Goal: Task Accomplishment & Management: Manage account settings

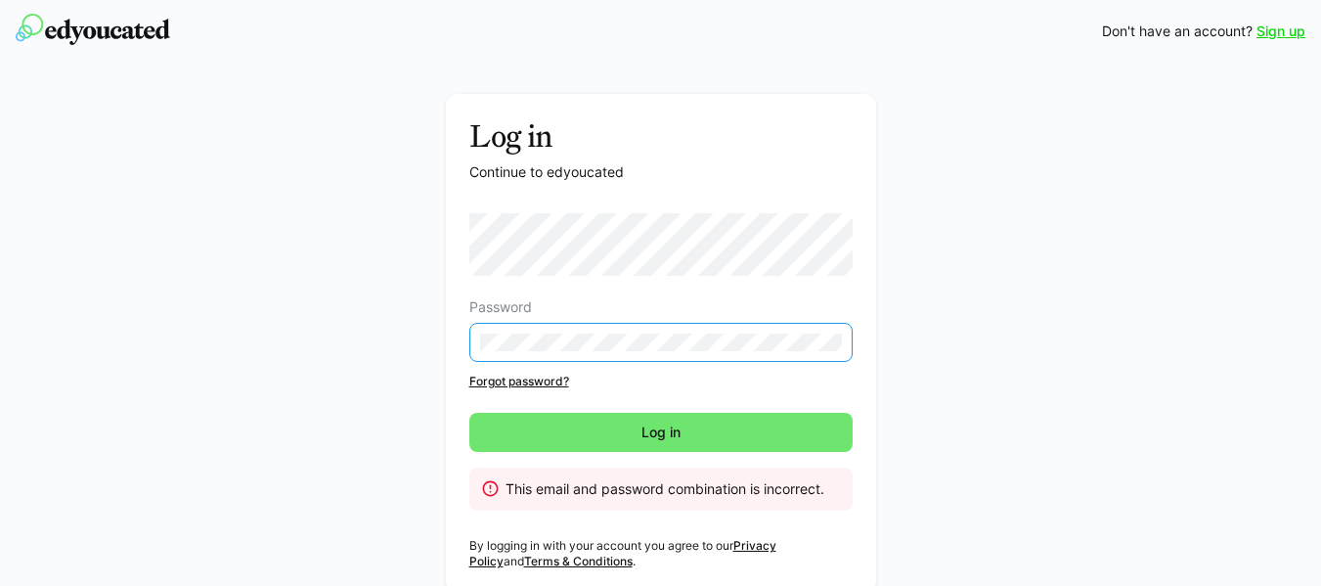
click at [931, 385] on div "Log in Continue to edyoucated Password Forgot password? Log in This email and p…" at bounding box center [661, 348] width 1102 height 508
click at [654, 343] on div "Log in Continue to edyoucated Password Forgot password? Log in This email and p…" at bounding box center [661, 348] width 1102 height 508
drag, startPoint x: 931, startPoint y: 385, endPoint x: 442, endPoint y: 343, distance: 490.7
click at [442, 343] on div "Log in Continue to edyoucated Password Forgot password? Log in This email and p…" at bounding box center [661, 348] width 1102 height 508
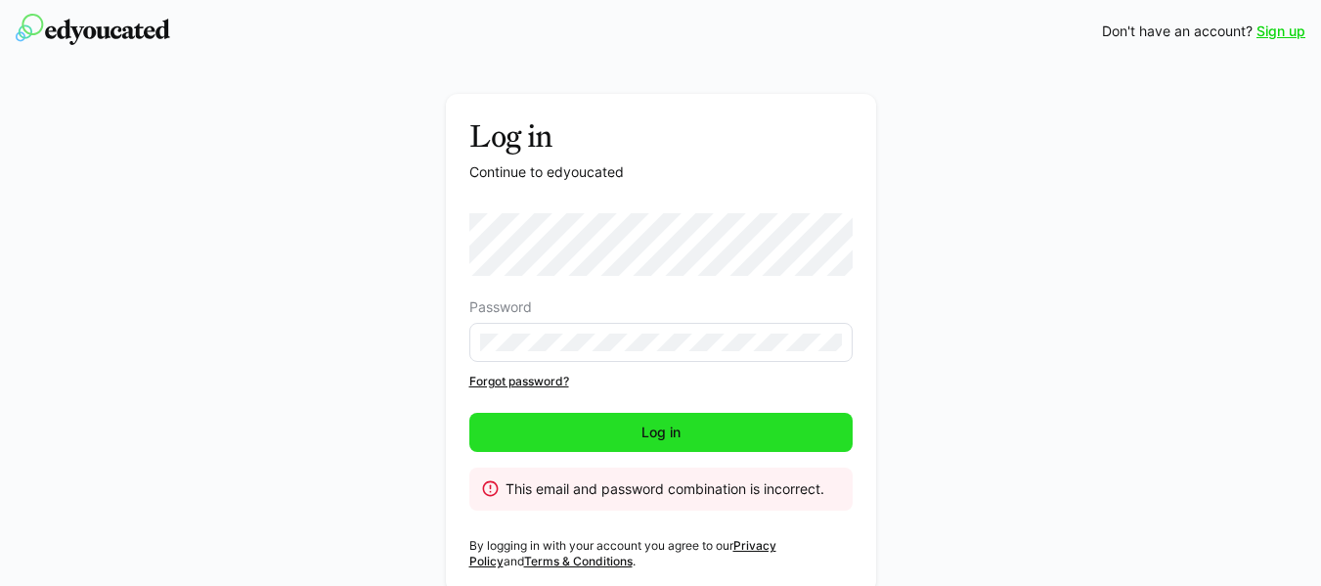
click at [589, 423] on span "Log in" at bounding box center [660, 432] width 383 height 39
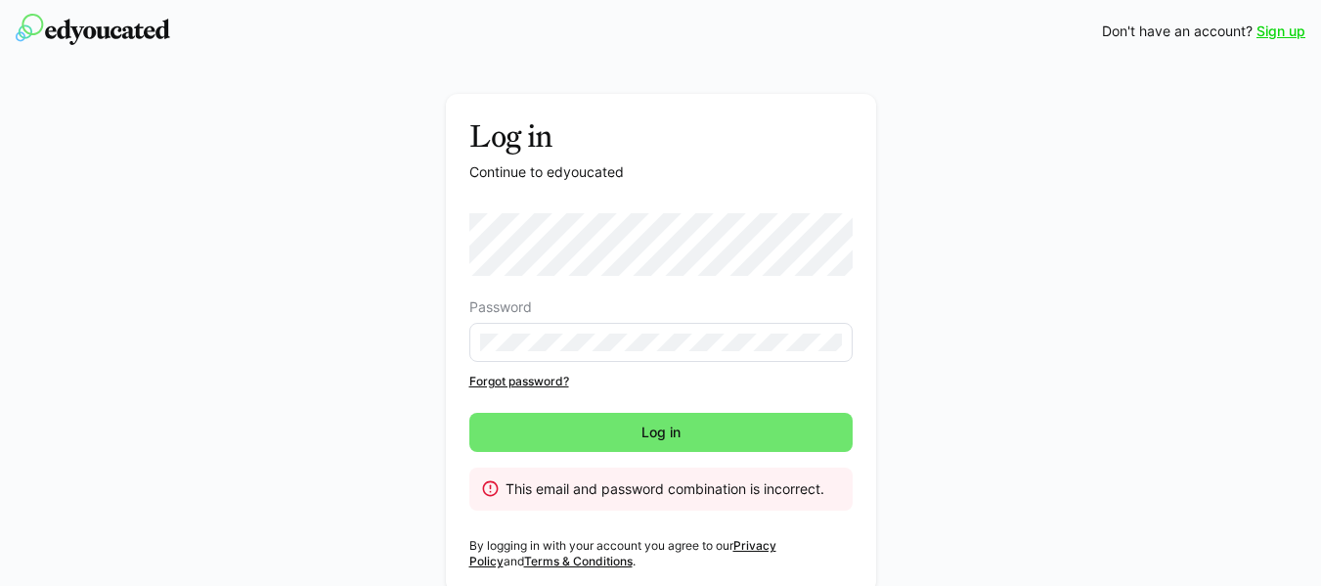
click at [535, 380] on link "Forgot password?" at bounding box center [660, 381] width 383 height 16
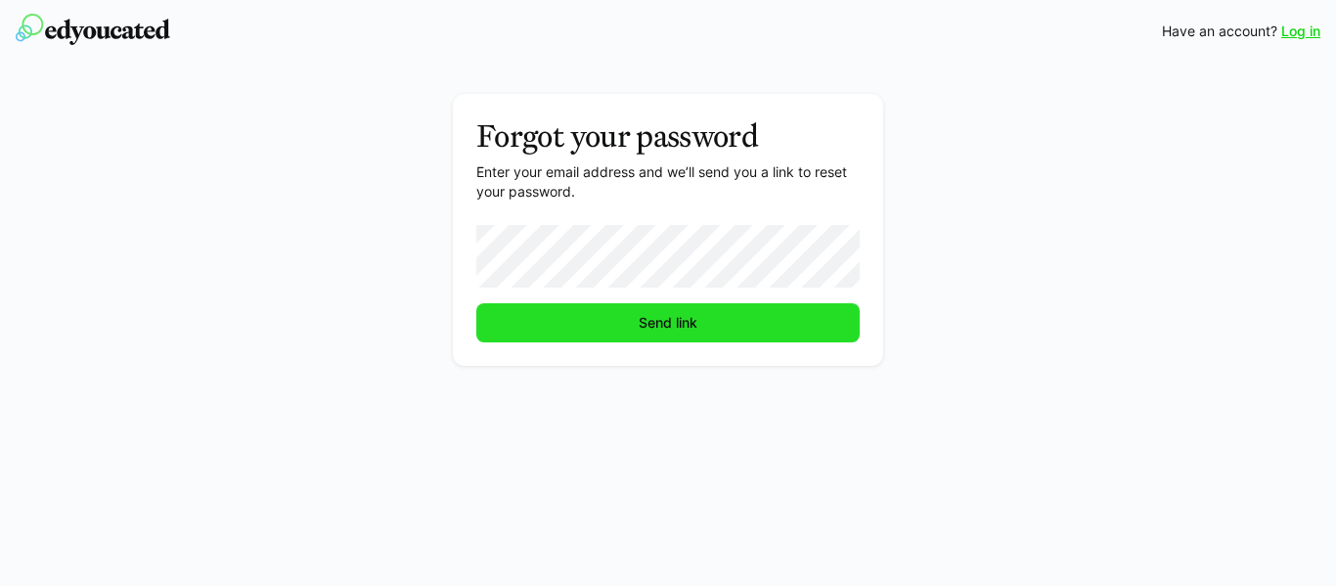
click at [549, 340] on span "Send link" at bounding box center [667, 322] width 383 height 39
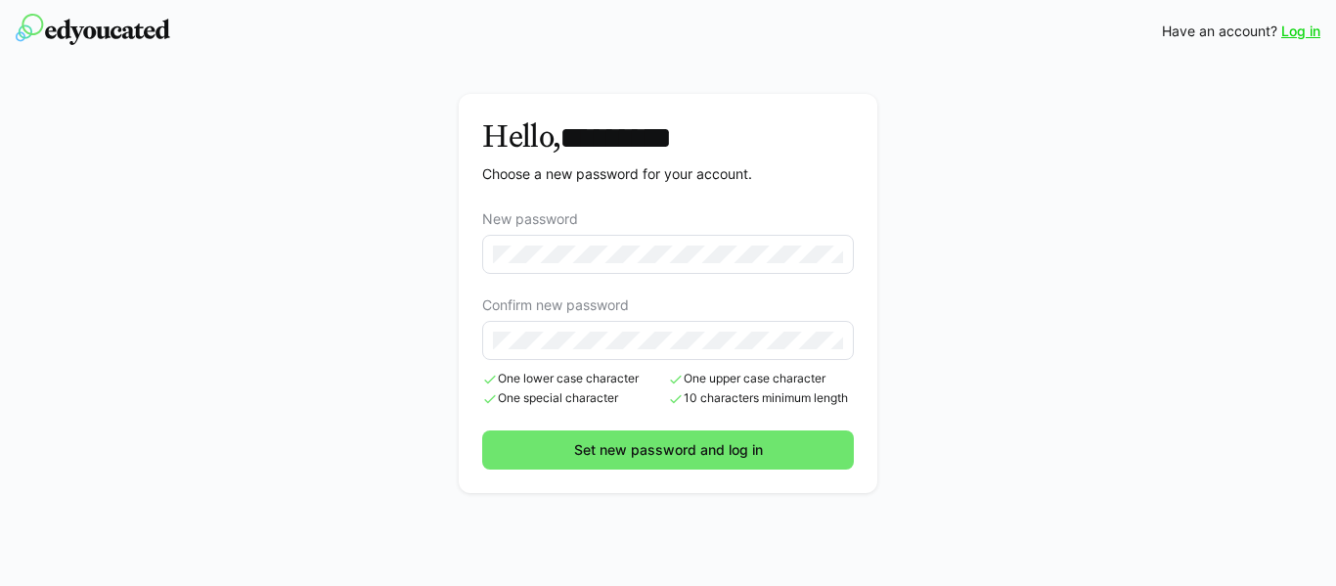
click at [563, 336] on eds-input at bounding box center [668, 340] width 372 height 39
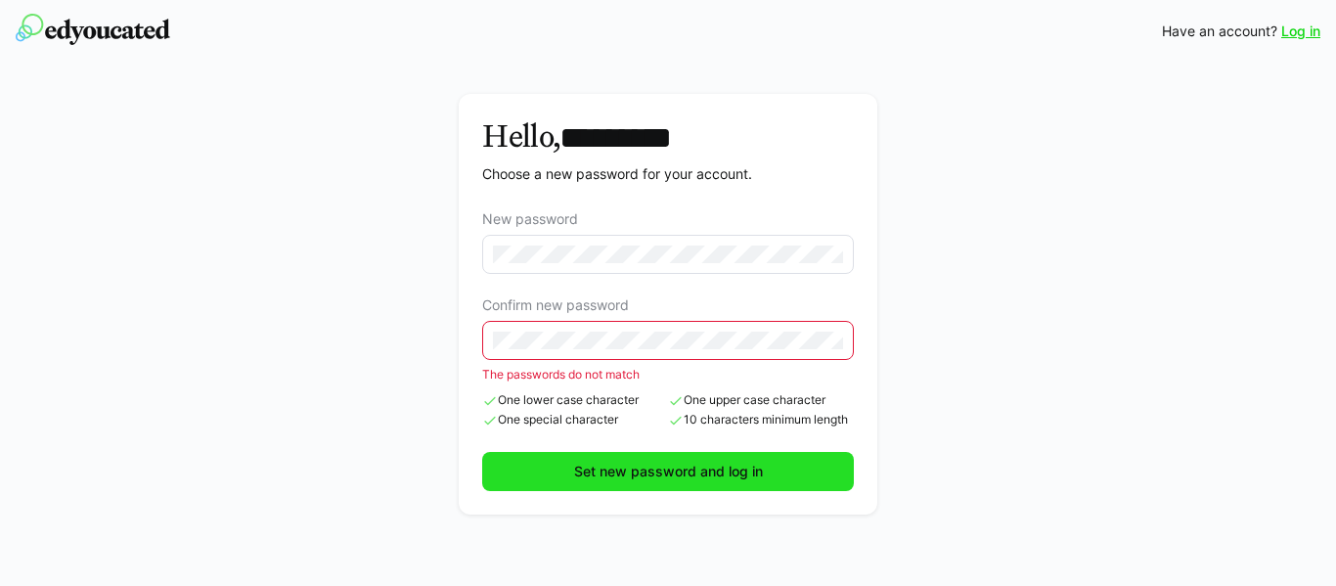
click at [591, 460] on span "Set new password and log in" at bounding box center [668, 471] width 372 height 39
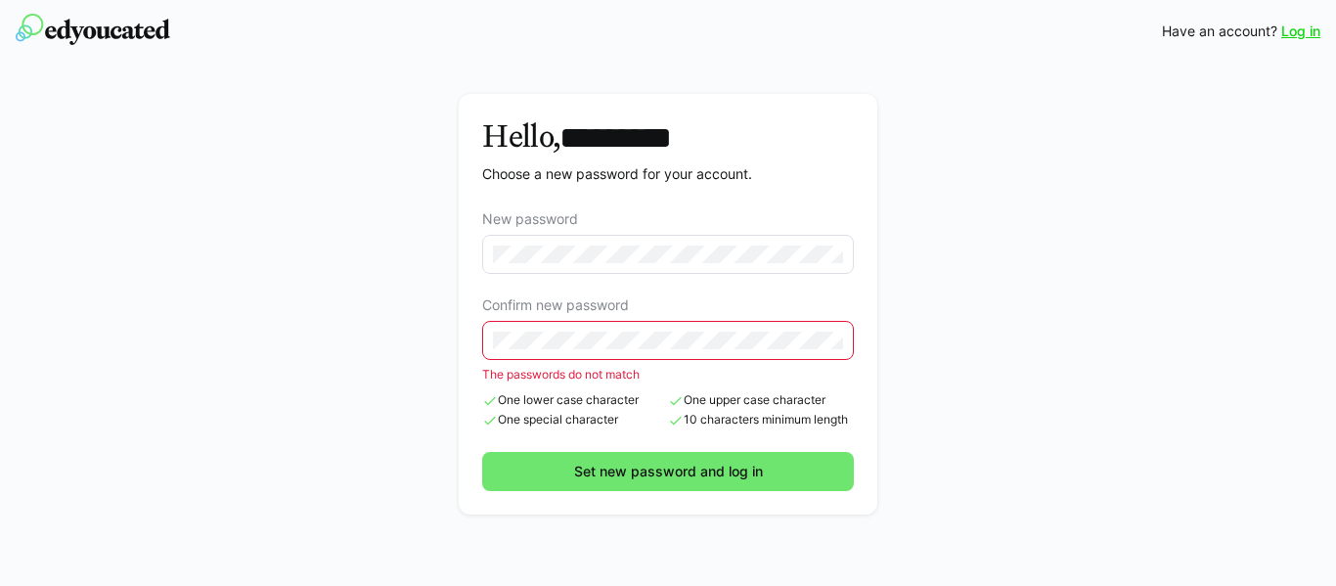
click at [388, 334] on div "Hello, ********* Choose a new password for your account. New password Confirm n…" at bounding box center [668, 309] width 1102 height 430
click at [482, 452] on button "Set new password and log in" at bounding box center [668, 471] width 372 height 39
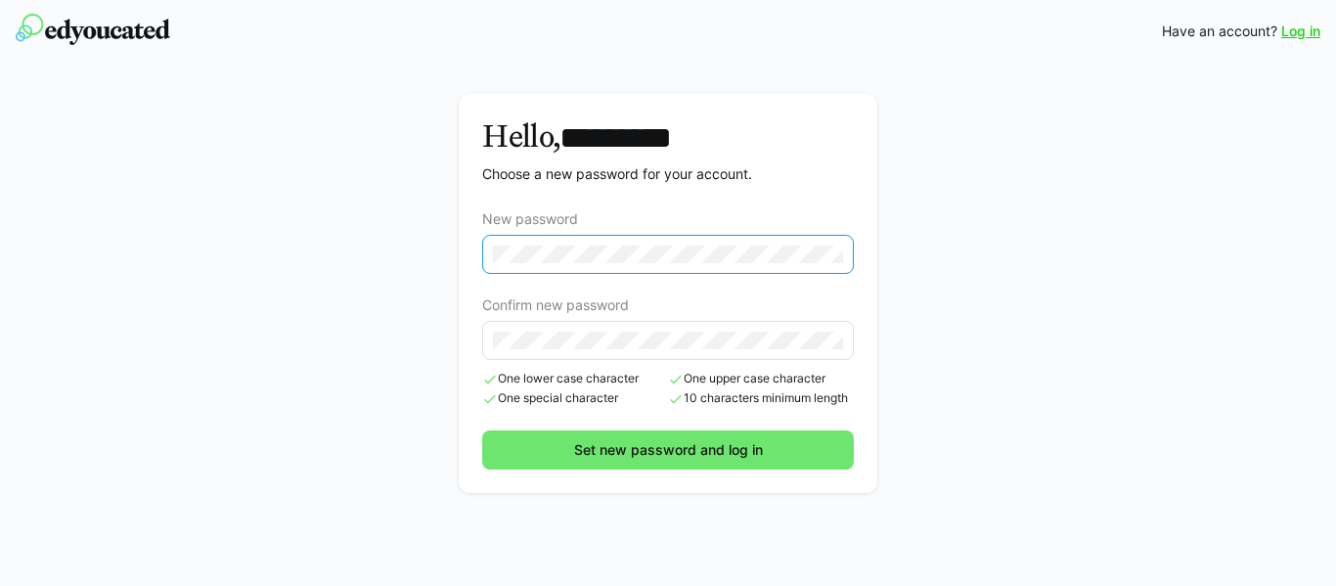
click at [482, 430] on button "Set new password and log in" at bounding box center [668, 449] width 372 height 39
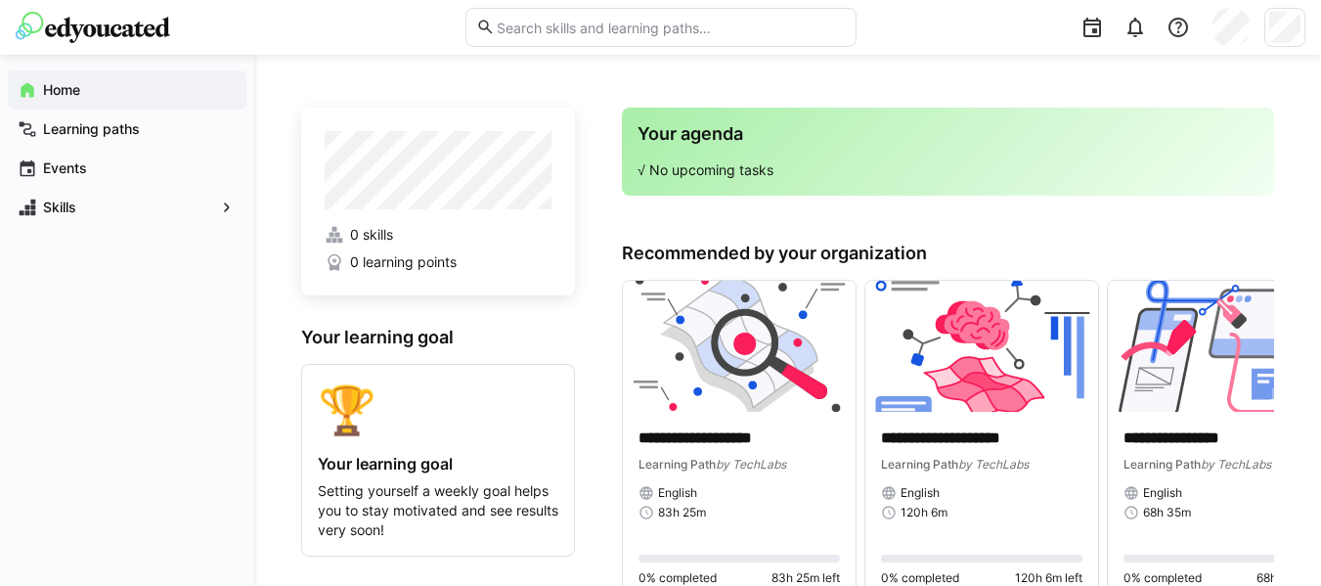
click at [547, 109] on app-home-profile "0 skills 0 learning points" at bounding box center [438, 202] width 274 height 188
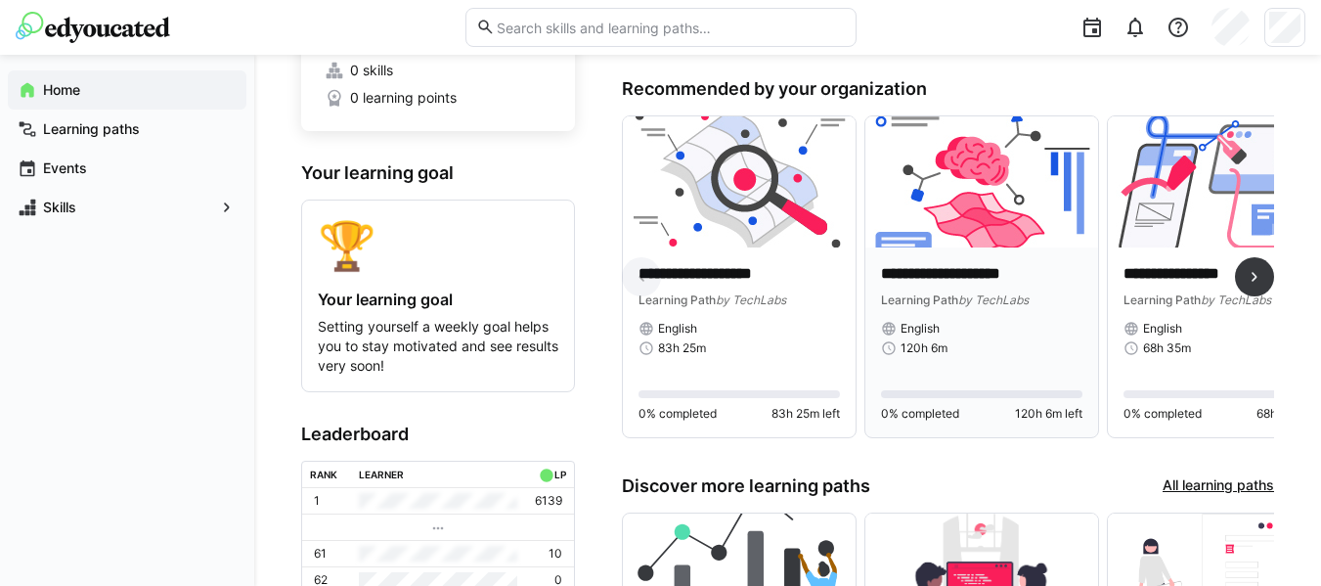
scroll to position [162, 0]
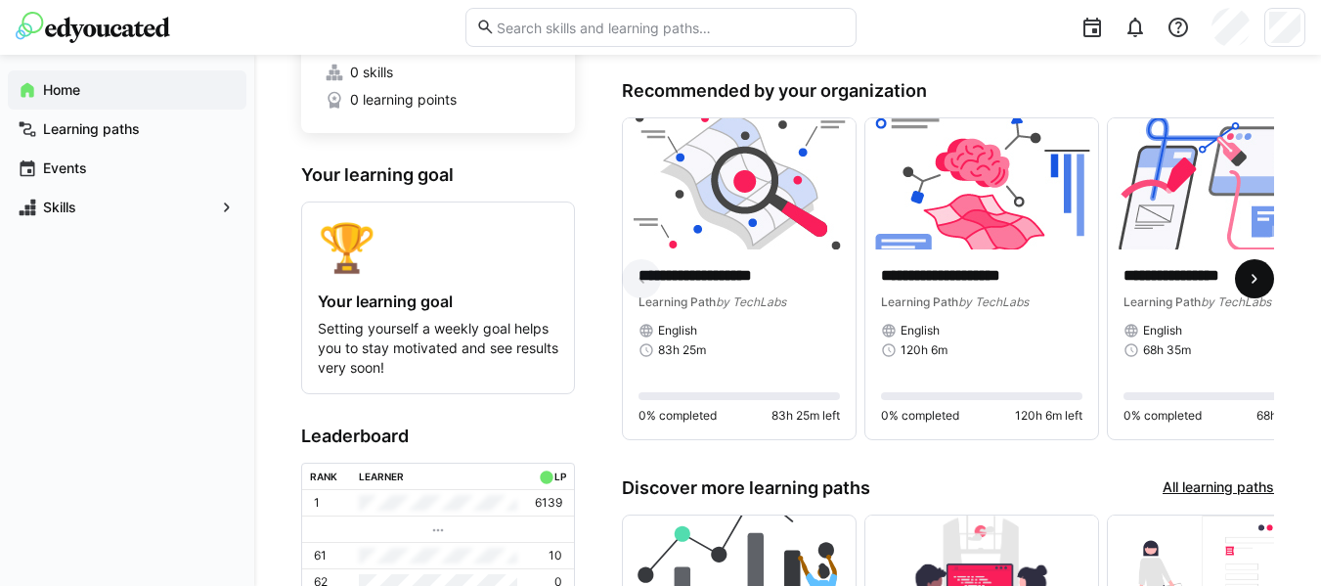
click at [1247, 272] on span at bounding box center [1254, 278] width 39 height 39
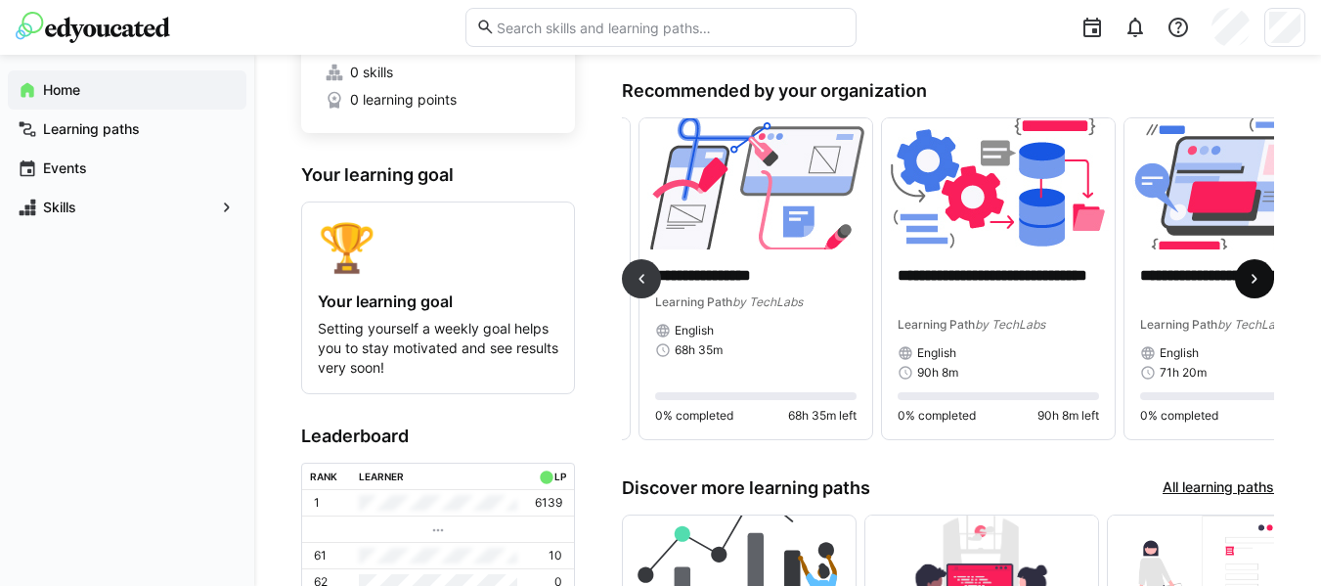
scroll to position [0, 485]
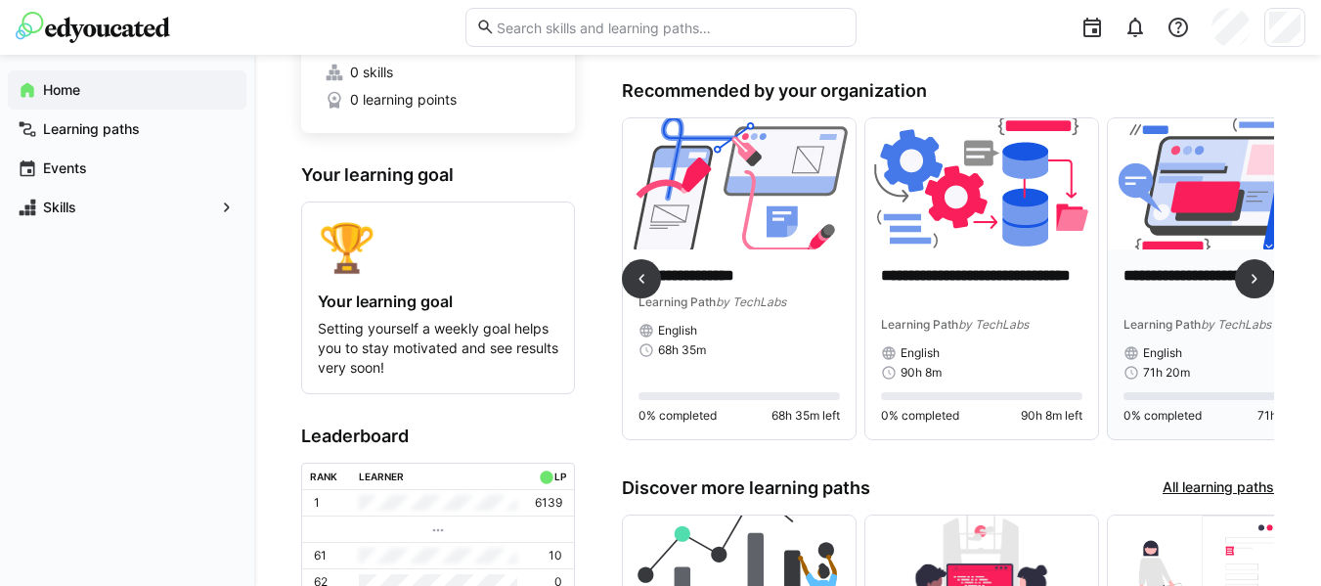
click at [1165, 276] on p "**********" at bounding box center [1223, 287] width 201 height 45
click at [1250, 282] on eds-icon at bounding box center [1255, 279] width 20 height 20
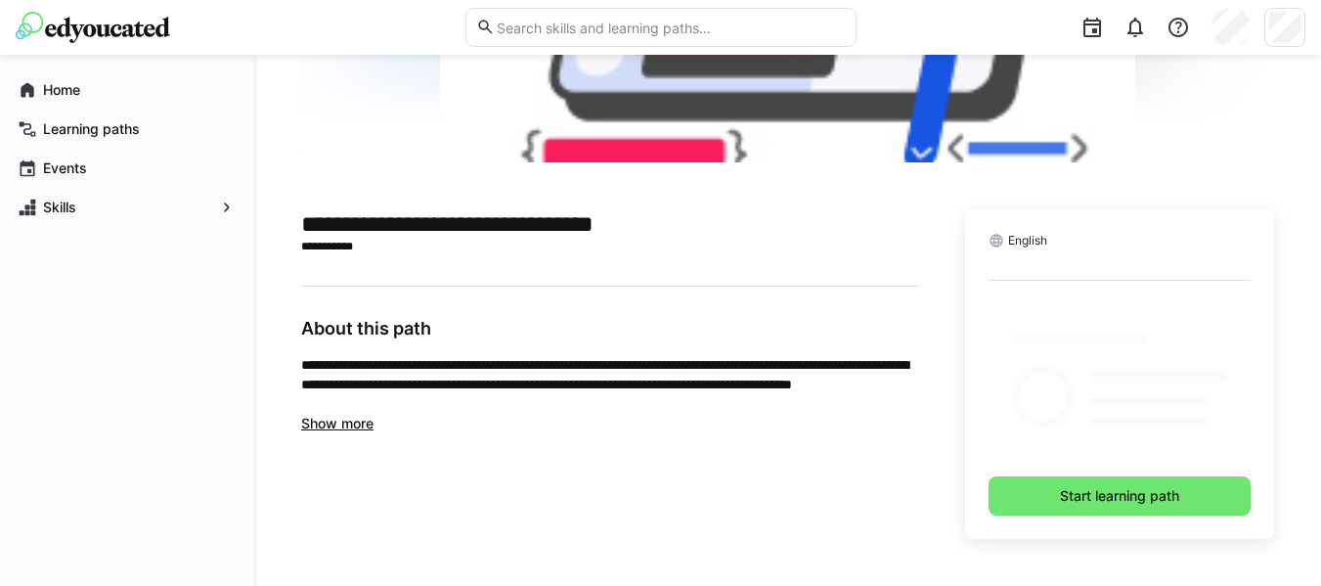
scroll to position [260, 0]
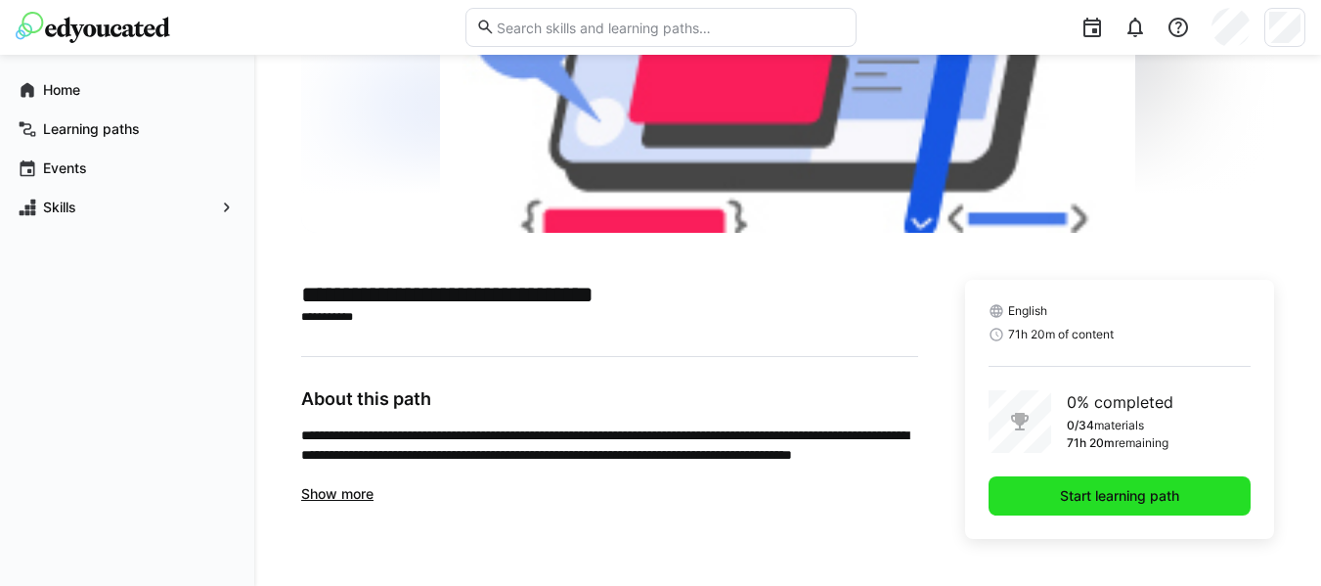
click at [1057, 500] on span "Start learning path" at bounding box center [1119, 496] width 125 height 20
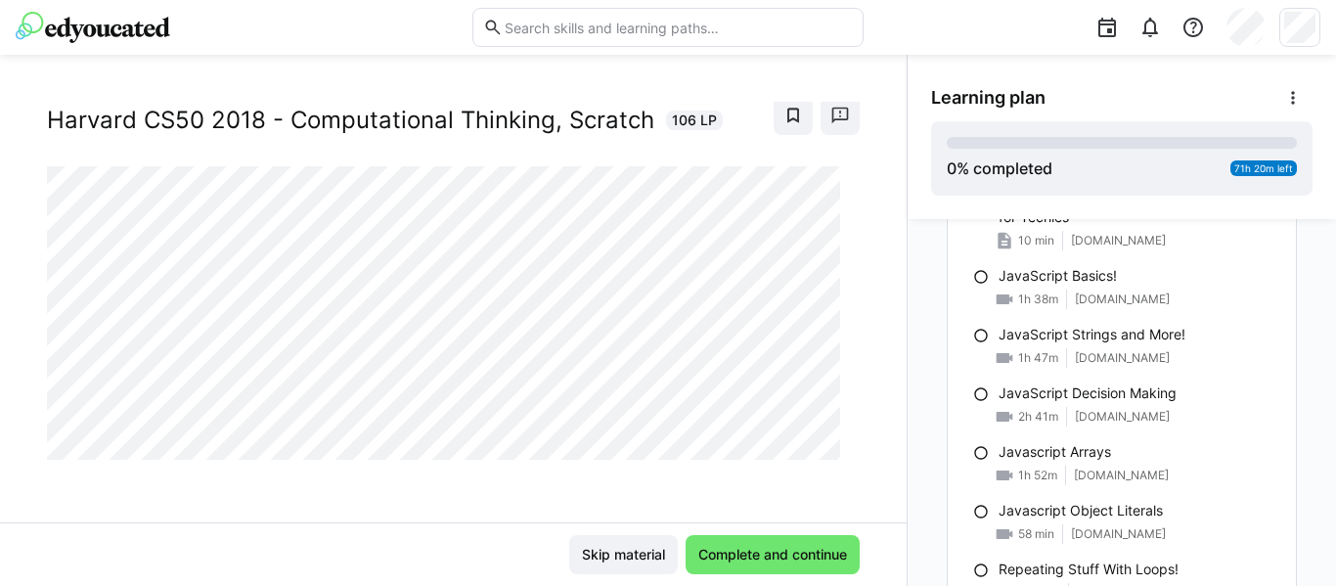
scroll to position [867, 0]
click at [877, 43] on div at bounding box center [1098, 27] width 443 height 55
